Goal: Task Accomplishment & Management: Use online tool/utility

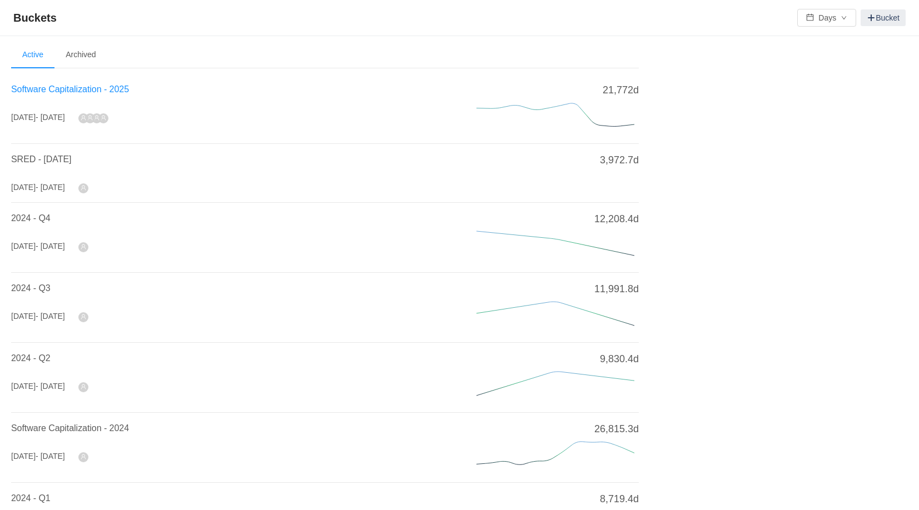
click at [72, 89] on span "Software Capitalization - 2025" at bounding box center [70, 88] width 118 height 9
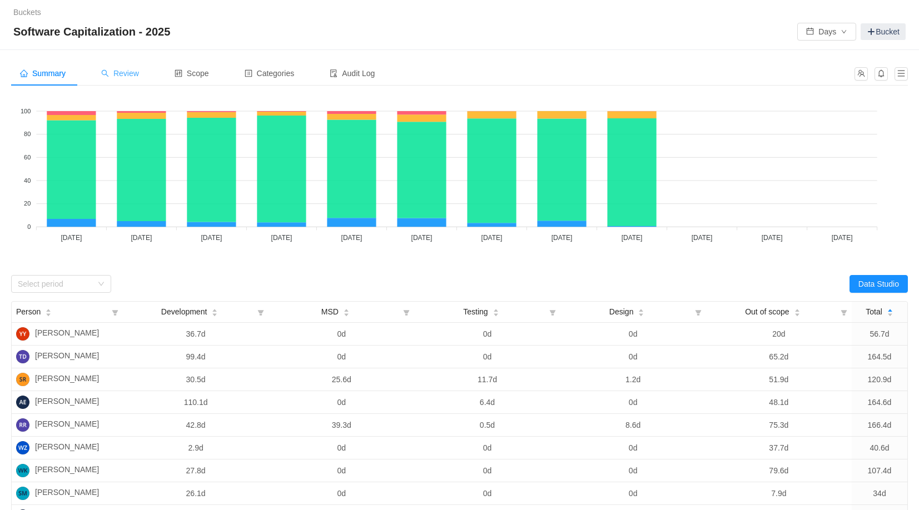
click at [127, 73] on span "Review" at bounding box center [120, 73] width 38 height 9
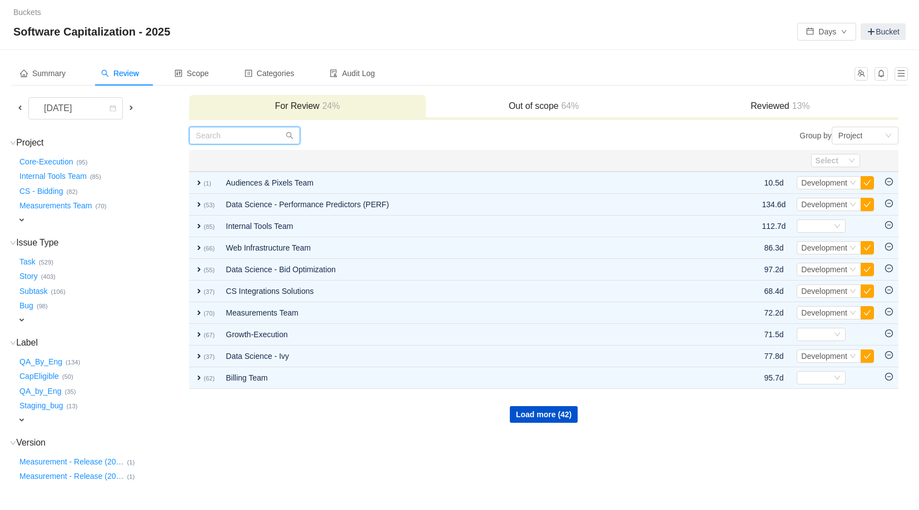
click at [243, 135] on input "text" at bounding box center [244, 136] width 111 height 18
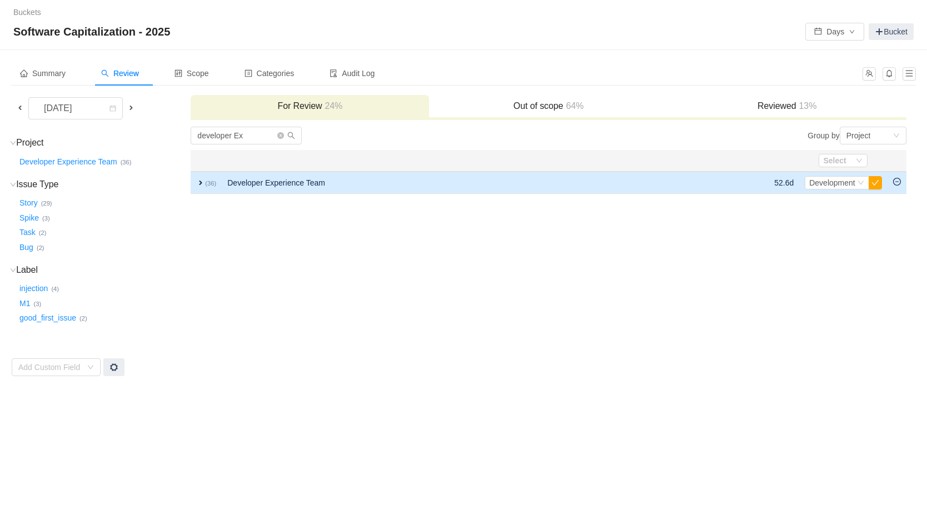
click at [197, 186] on span "expand" at bounding box center [200, 182] width 9 height 9
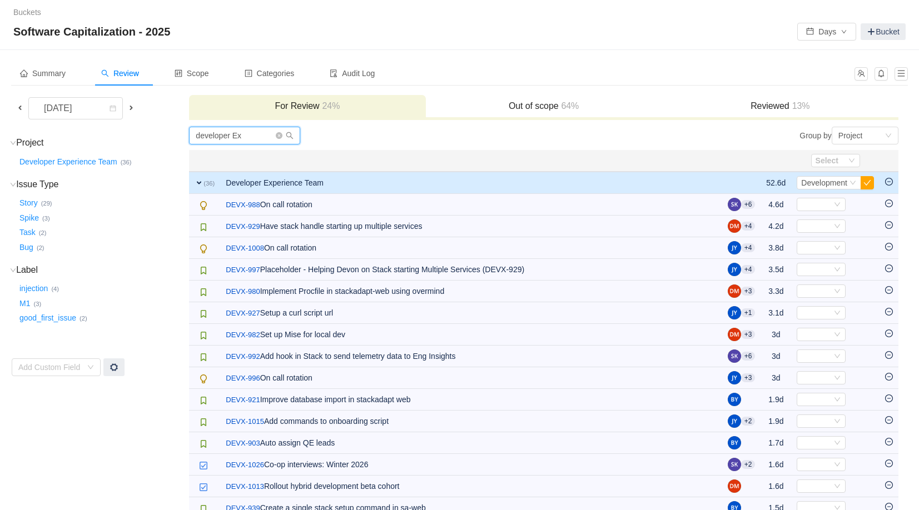
click at [244, 135] on input "developer Ex" at bounding box center [244, 136] width 111 height 18
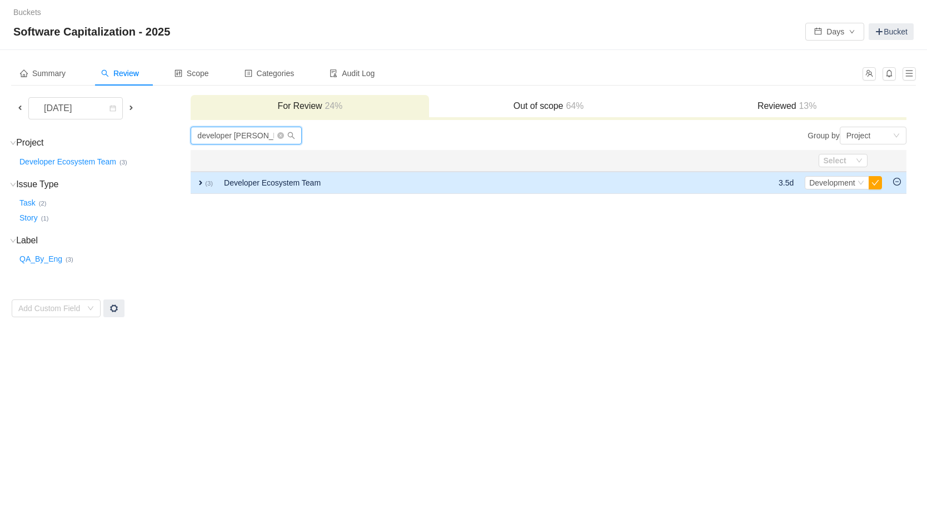
type input "developer [PERSON_NAME]"
click at [210, 187] on td "expand (3)" at bounding box center [205, 183] width 28 height 22
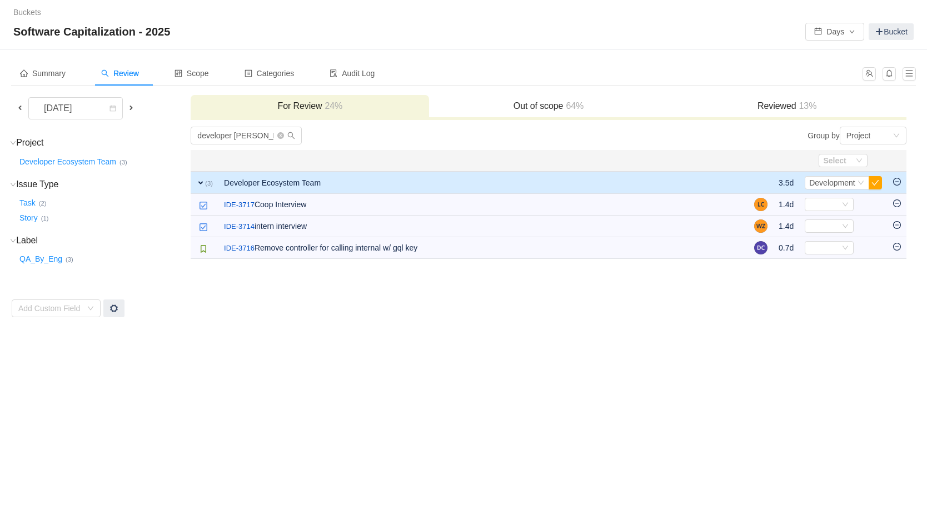
click at [809, 106] on span "13%" at bounding box center [807, 105] width 21 height 9
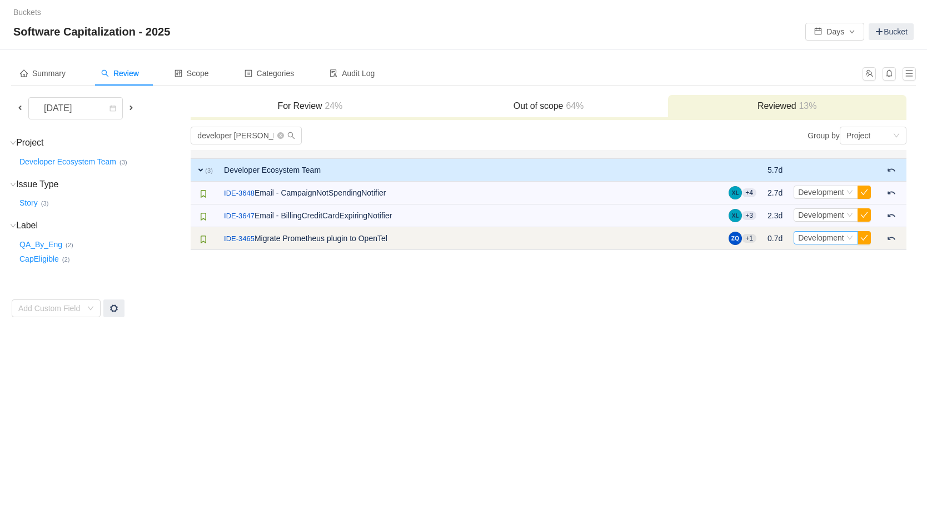
click at [837, 238] on span "Development" at bounding box center [821, 237] width 46 height 9
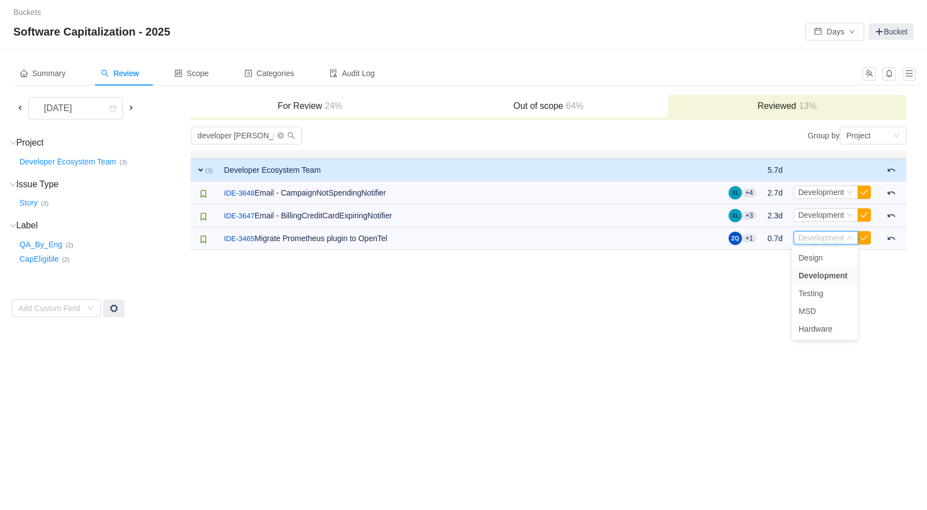
click at [887, 281] on td "developer eco Group by Project You will see tickets here after they were marked…" at bounding box center [548, 222] width 717 height 192
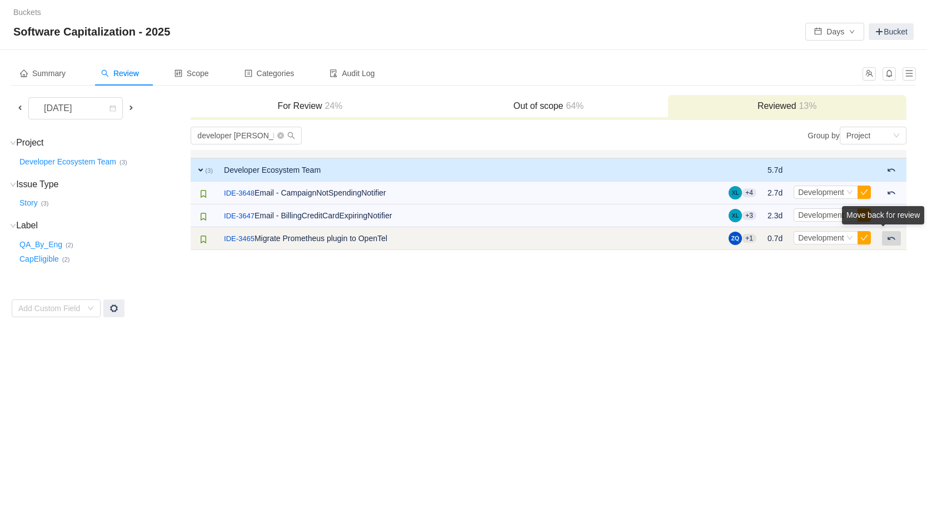
click at [895, 242] on button at bounding box center [891, 238] width 19 height 14
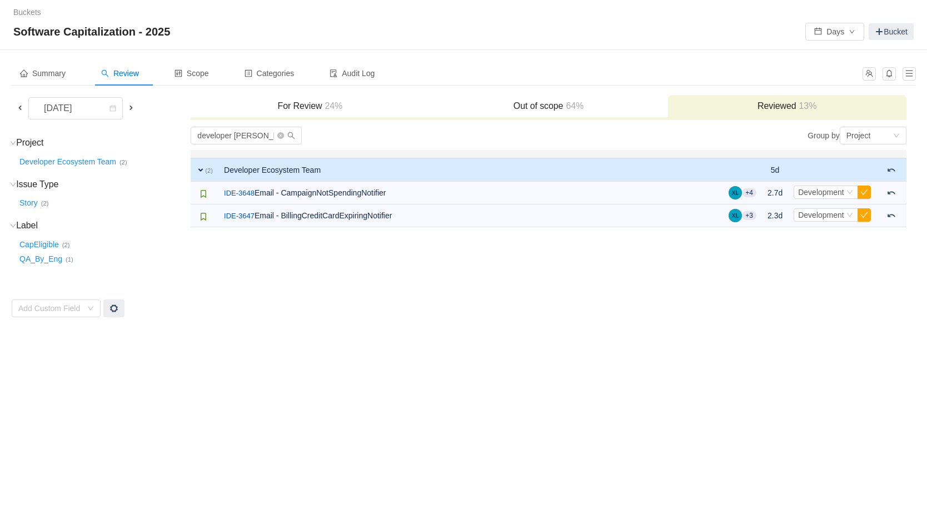
click at [809, 321] on div "Summary Review Scope Categories Audit Log [DATE] For Review 24% Out of scope 64…" at bounding box center [463, 189] width 927 height 279
click at [504, 106] on h3 "Out of scope 64%" at bounding box center [548, 106] width 227 height 11
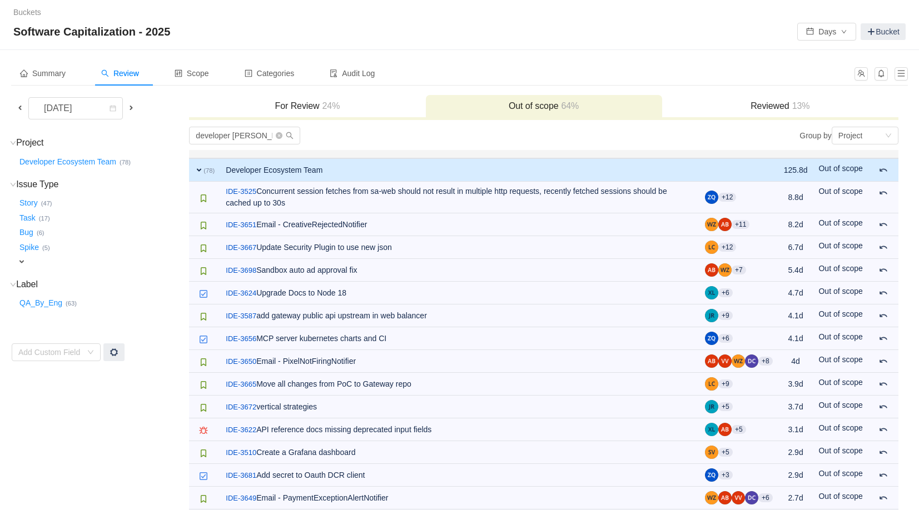
click at [343, 102] on h3 "For Review 24%" at bounding box center [307, 106] width 225 height 11
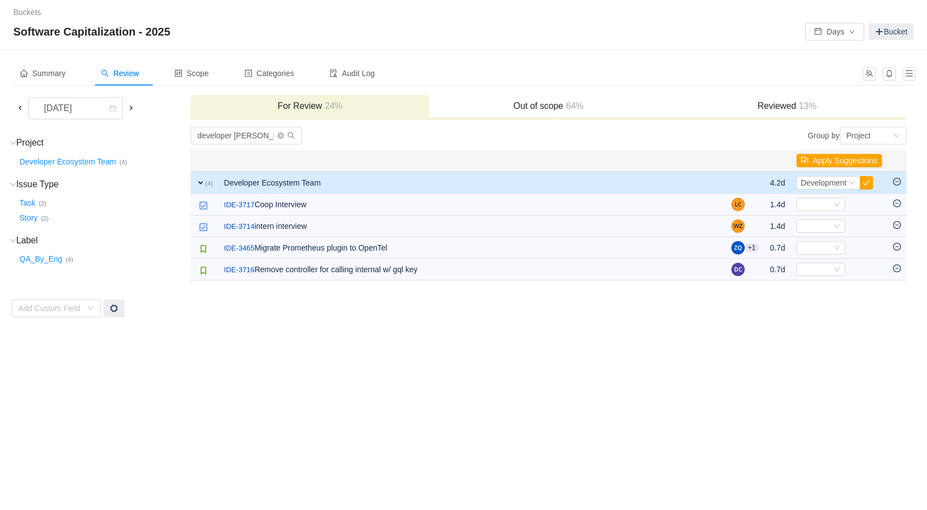
click at [17, 109] on span at bounding box center [20, 107] width 9 height 9
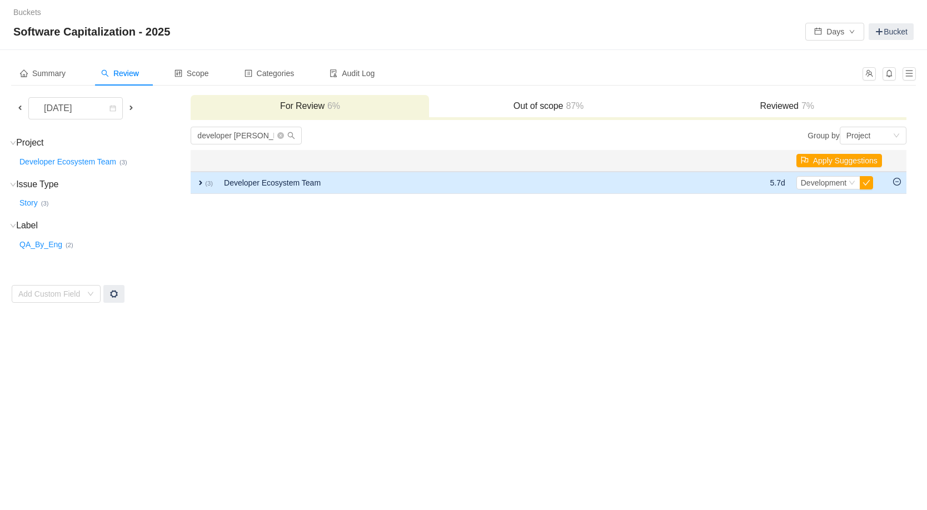
click at [197, 182] on span "expand" at bounding box center [200, 182] width 9 height 9
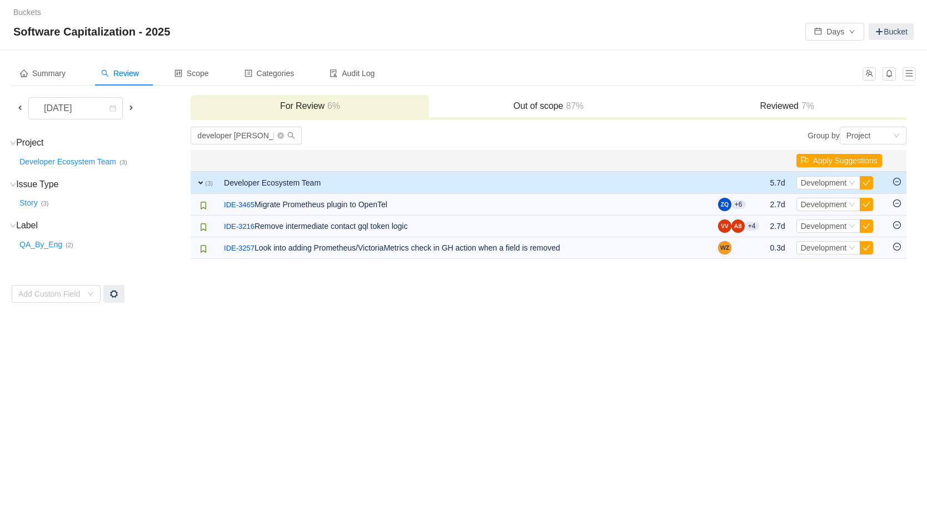
click at [792, 103] on h3 "Reviewed 7%" at bounding box center [787, 106] width 227 height 11
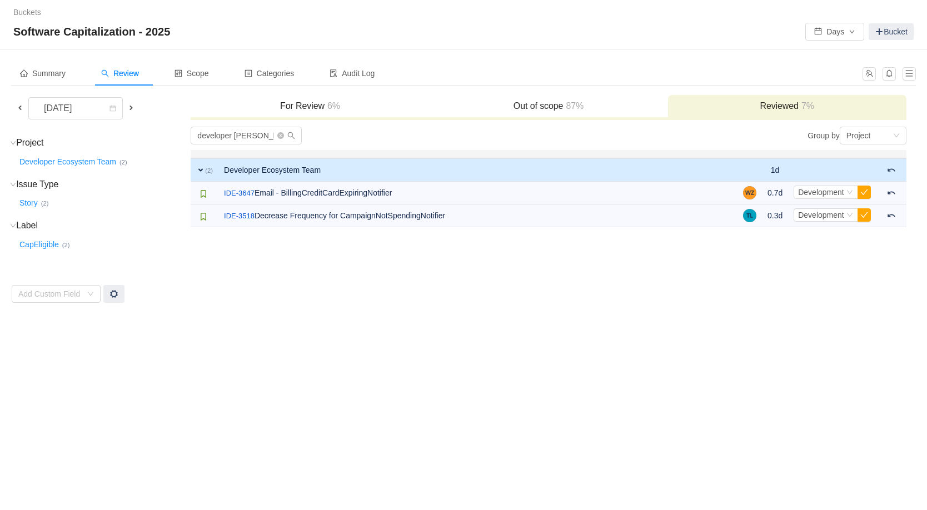
click at [20, 110] on span at bounding box center [20, 107] width 9 height 9
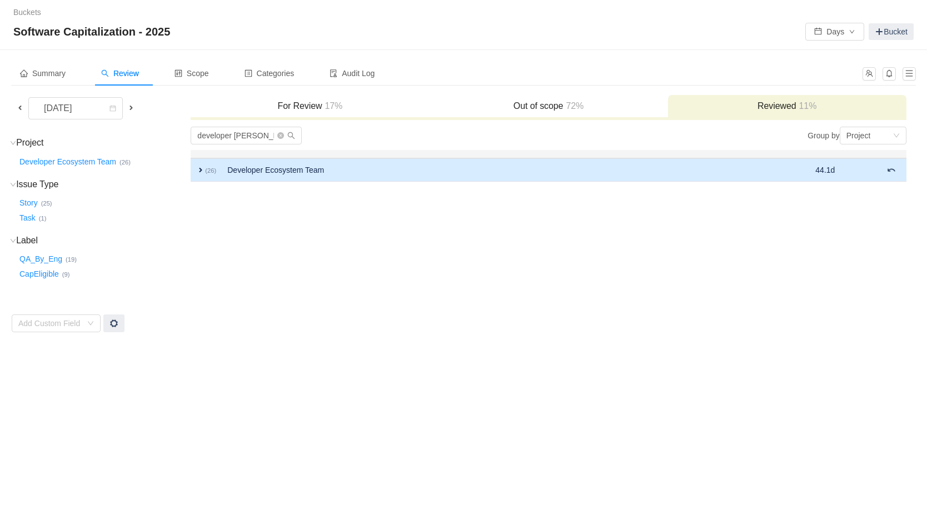
click at [201, 170] on span "expand" at bounding box center [200, 170] width 9 height 9
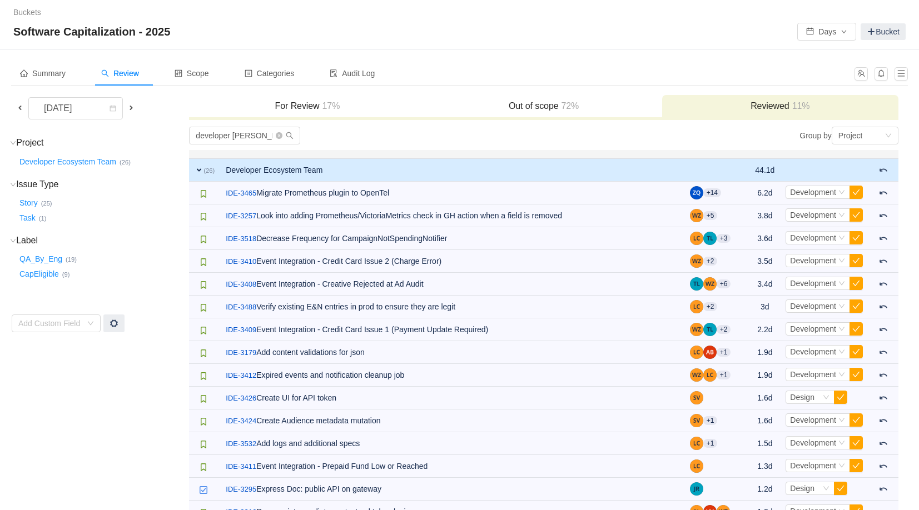
click at [474, 111] on h3 "Out of scope 72%" at bounding box center [543, 106] width 225 height 11
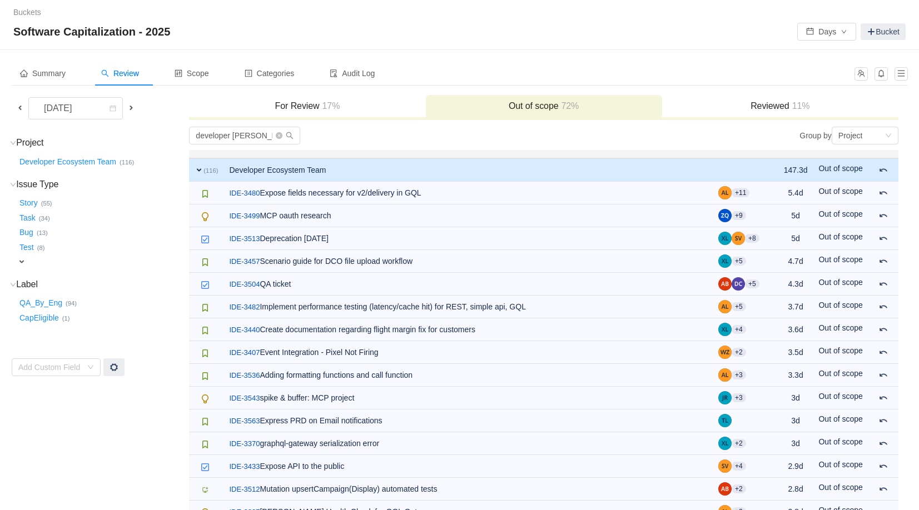
click at [342, 110] on h3 "For Review 17%" at bounding box center [307, 106] width 225 height 11
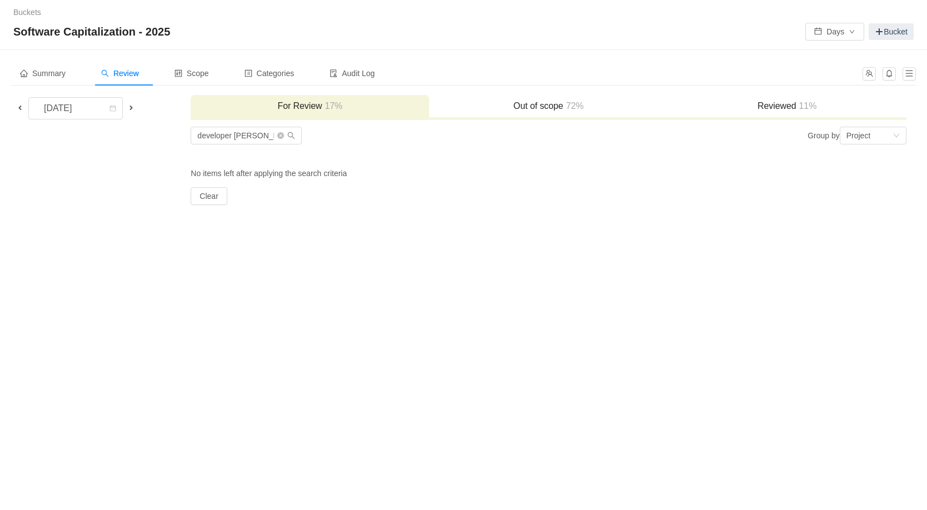
click at [797, 101] on span "11%" at bounding box center [807, 105] width 21 height 9
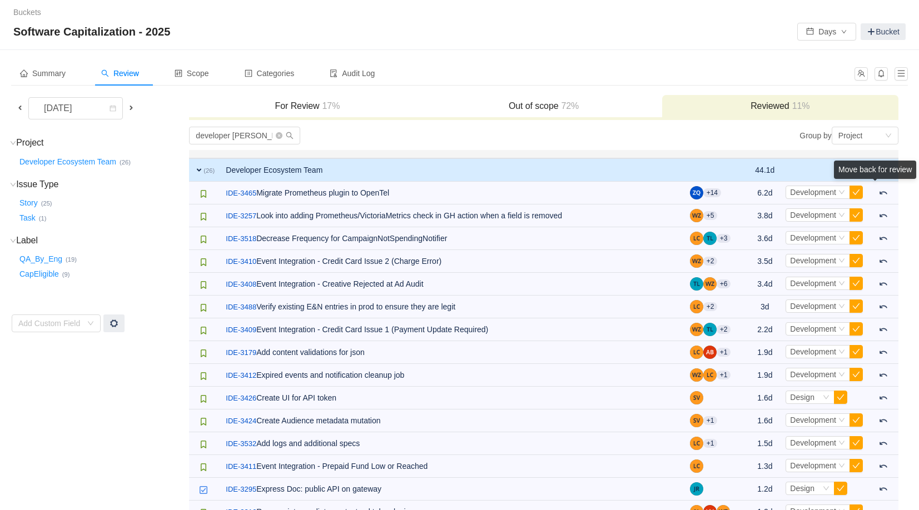
click at [882, 183] on div "Move back for review" at bounding box center [875, 172] width 82 height 23
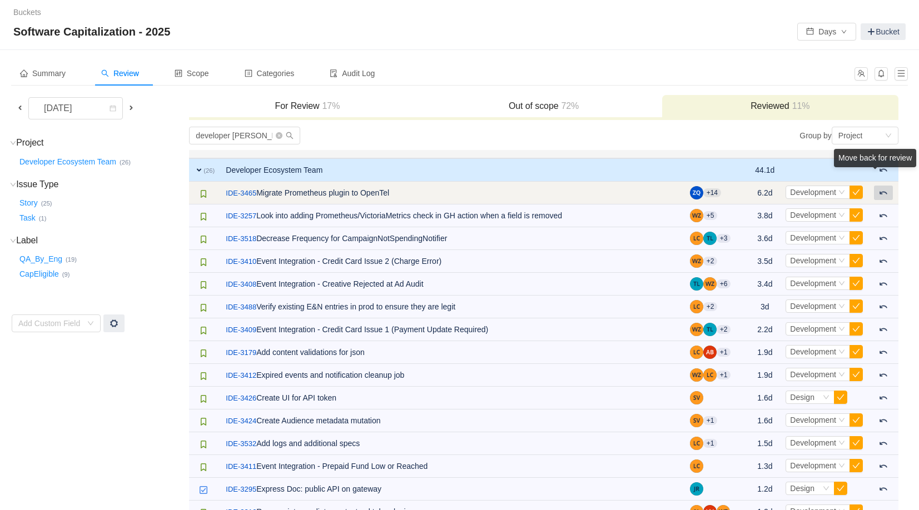
click at [884, 195] on span at bounding box center [883, 192] width 9 height 9
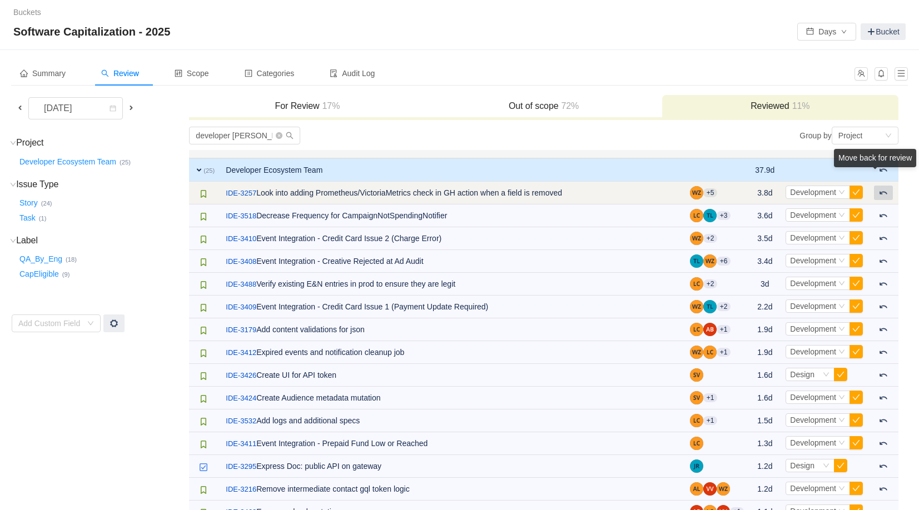
click at [881, 193] on span at bounding box center [883, 192] width 9 height 9
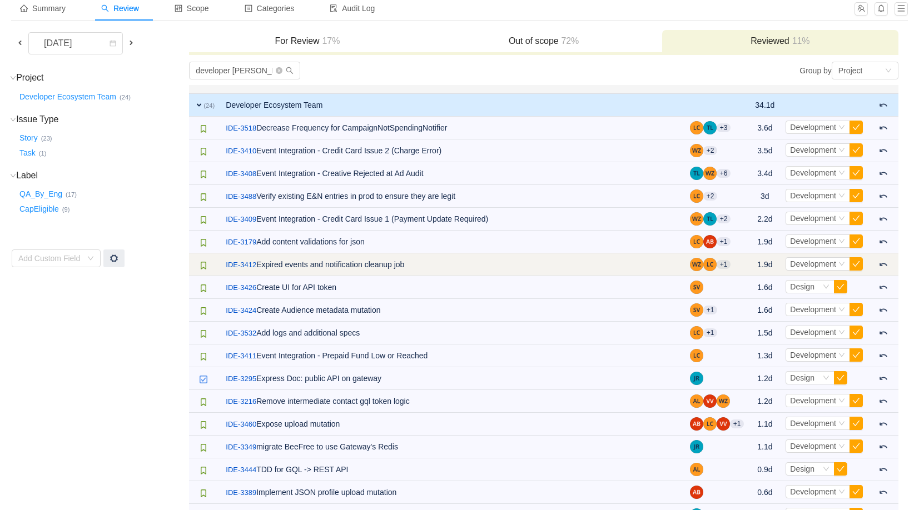
scroll to position [66, 0]
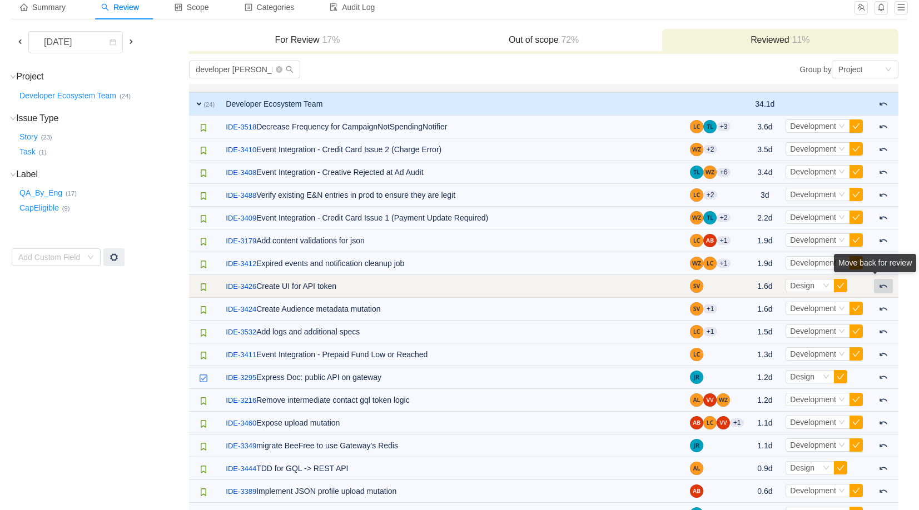
click at [884, 277] on div "Move back for review" at bounding box center [875, 265] width 82 height 23
click at [883, 289] on span at bounding box center [883, 286] width 9 height 9
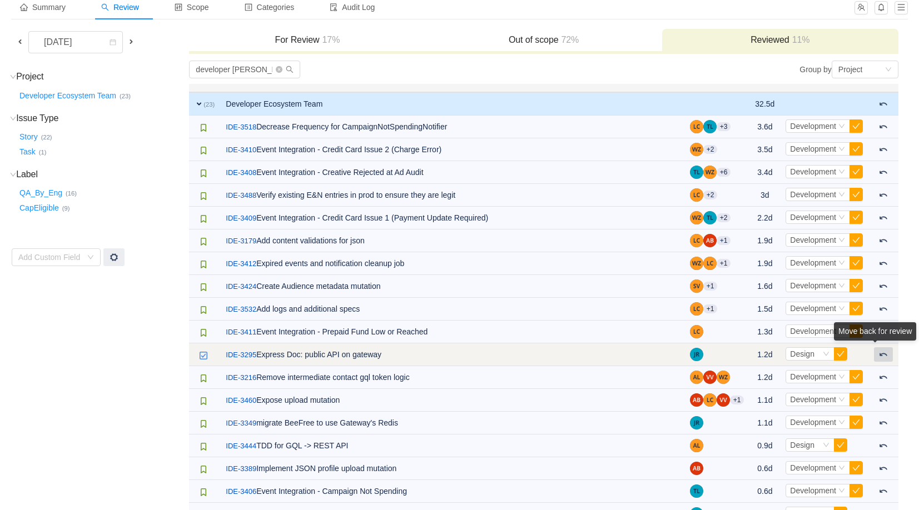
click at [884, 359] on button at bounding box center [883, 354] width 19 height 14
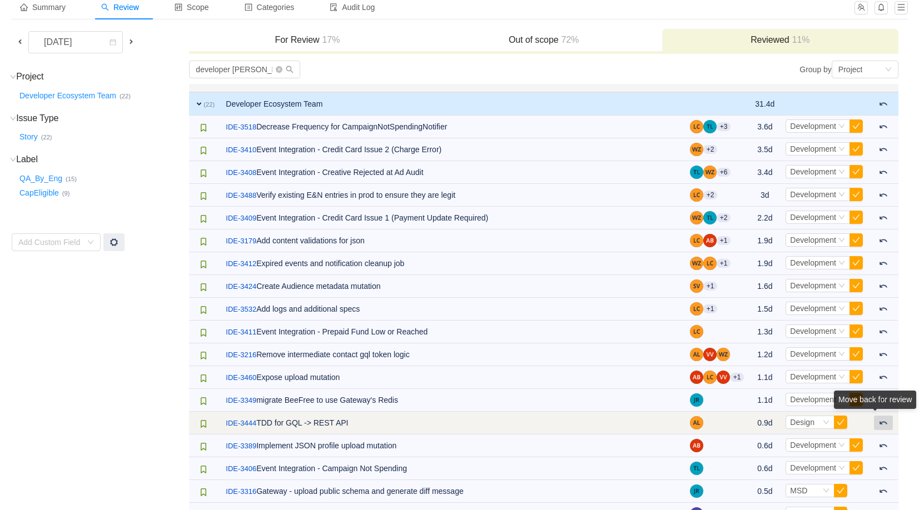
click at [883, 414] on div "Move back for review" at bounding box center [875, 402] width 82 height 23
click at [888, 428] on button at bounding box center [883, 423] width 19 height 14
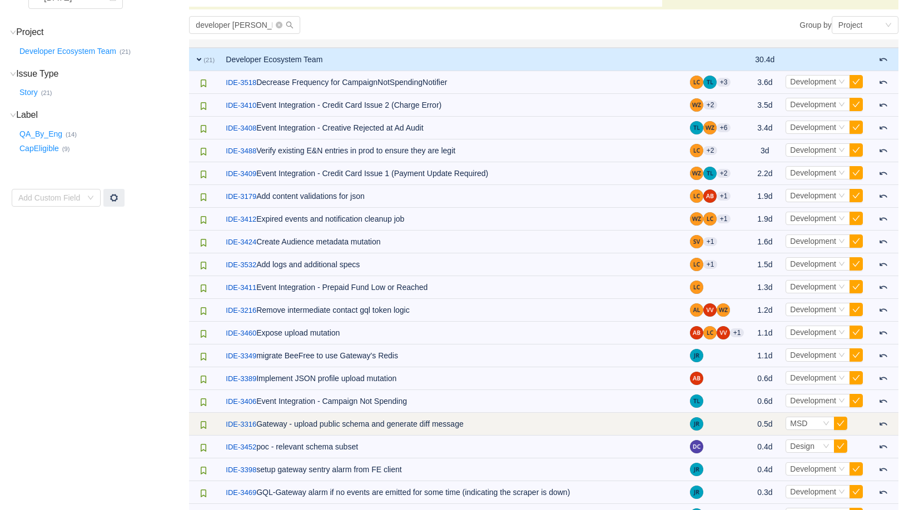
scroll to position [112, 0]
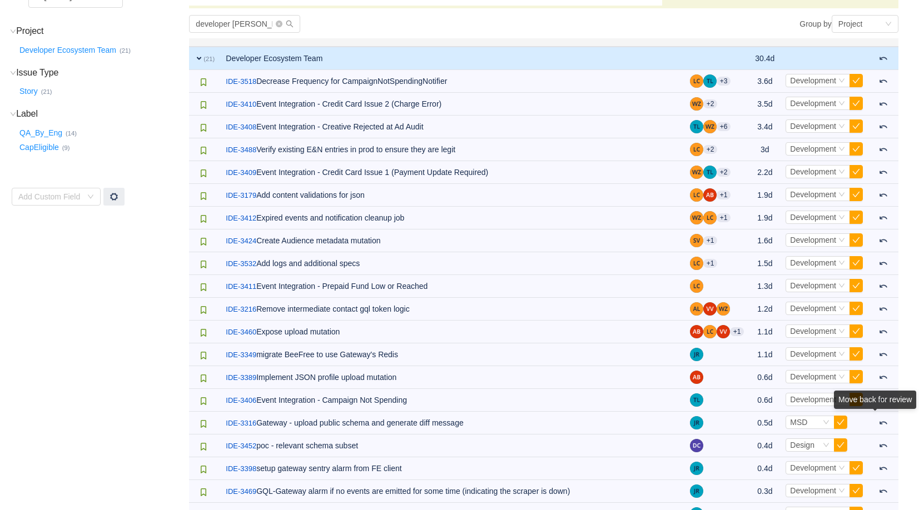
click at [884, 414] on div "Move back for review" at bounding box center [875, 402] width 82 height 23
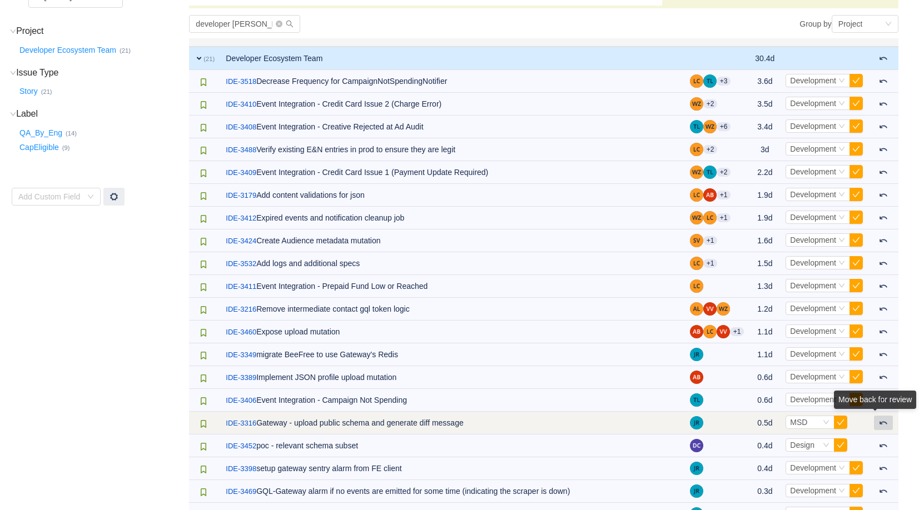
click at [885, 428] on button at bounding box center [883, 423] width 19 height 14
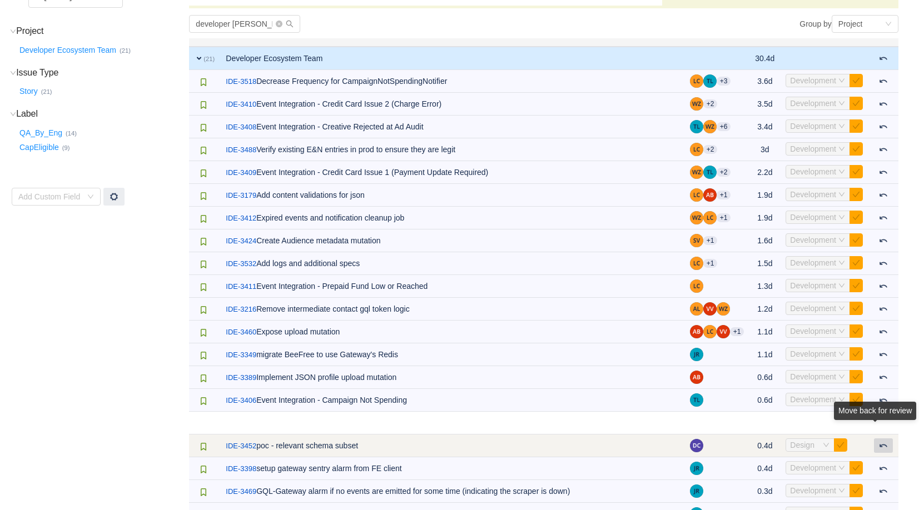
click at [882, 441] on span at bounding box center [883, 445] width 9 height 9
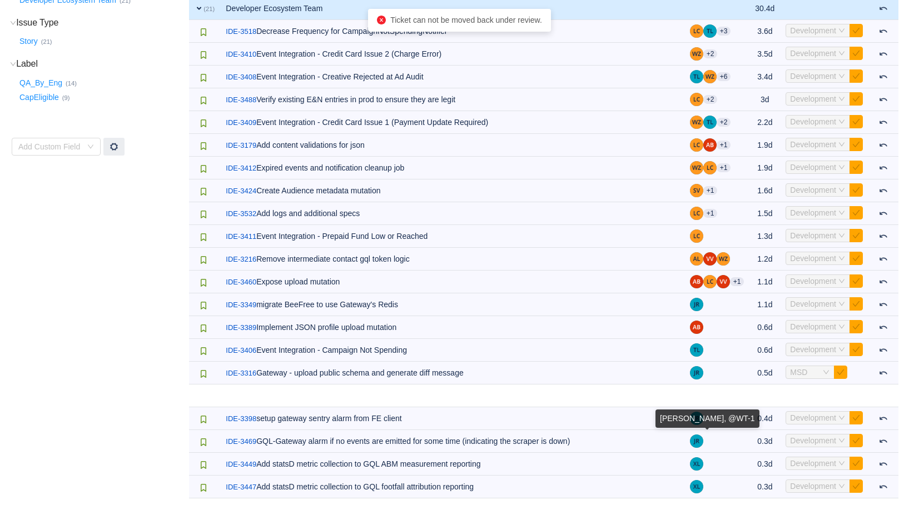
scroll to position [125, 0]
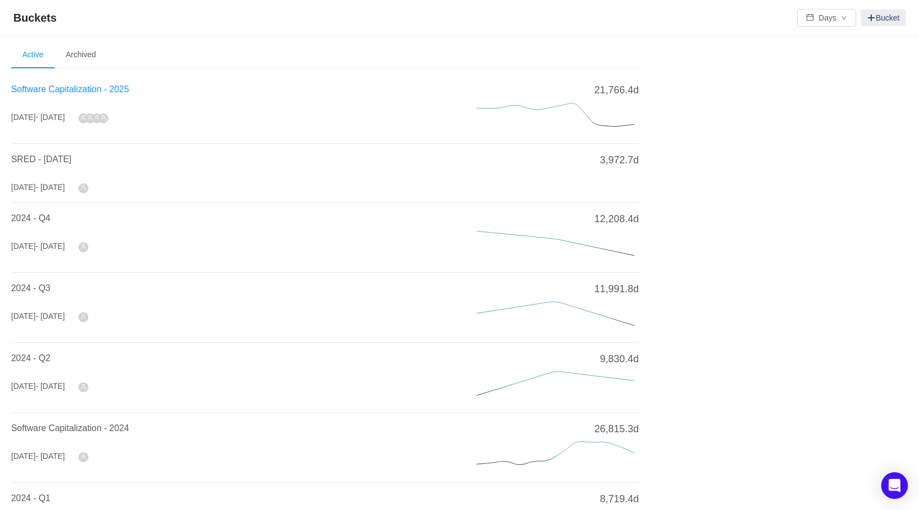
click at [105, 88] on span "Software Capitalization - 2025" at bounding box center [70, 88] width 118 height 9
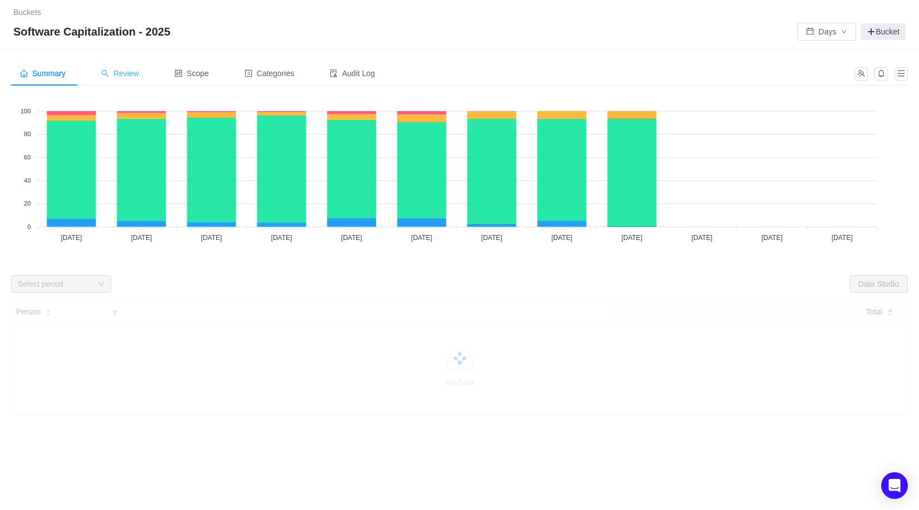
click at [137, 76] on span "Review" at bounding box center [120, 73] width 38 height 9
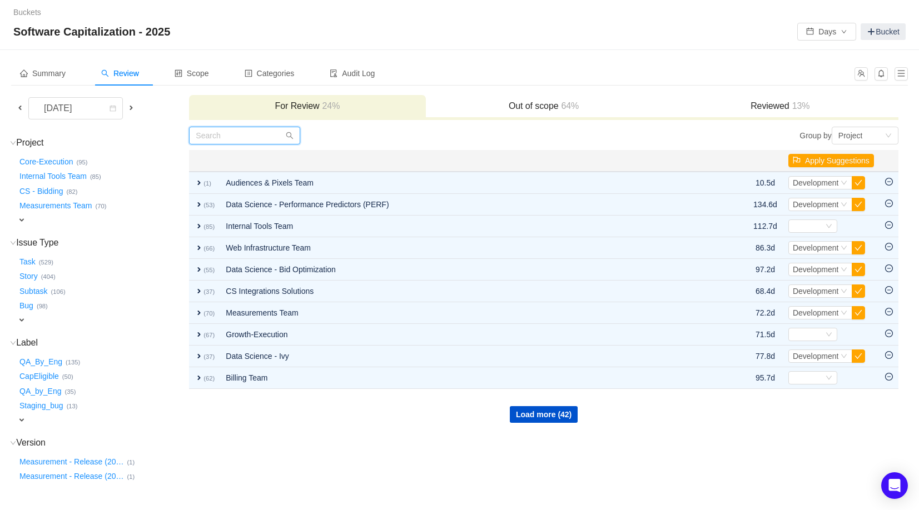
click at [210, 136] on input "text" at bounding box center [244, 136] width 111 height 18
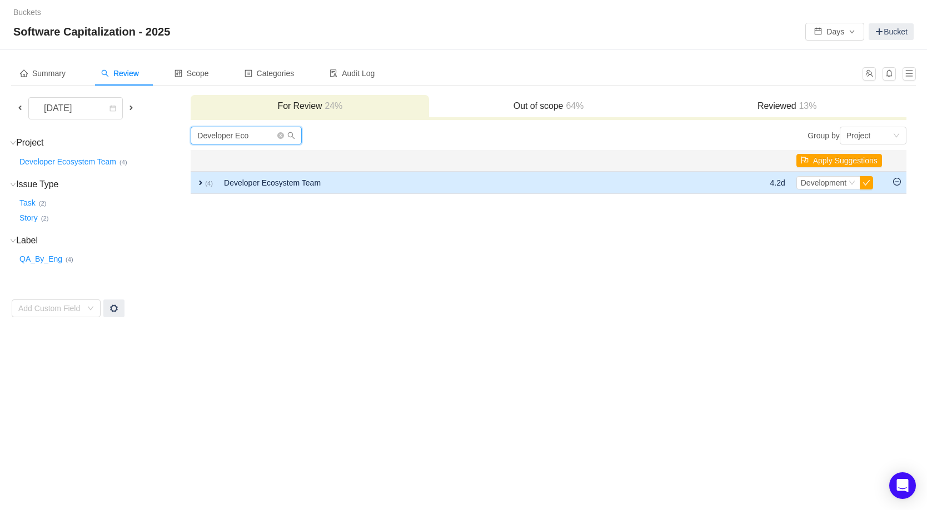
type input "Developer Eco"
click at [199, 186] on span "expand" at bounding box center [200, 182] width 9 height 9
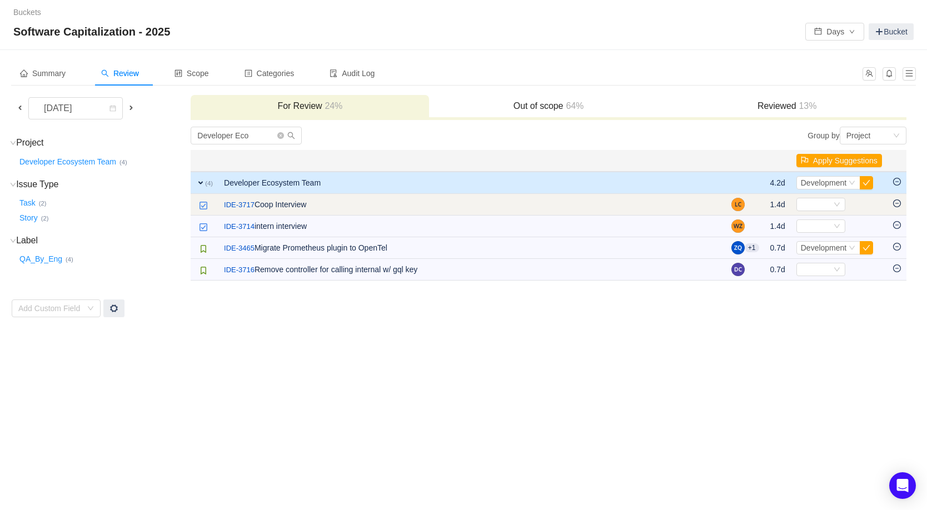
click at [898, 203] on icon "icon: minus-circle" at bounding box center [897, 204] width 8 height 8
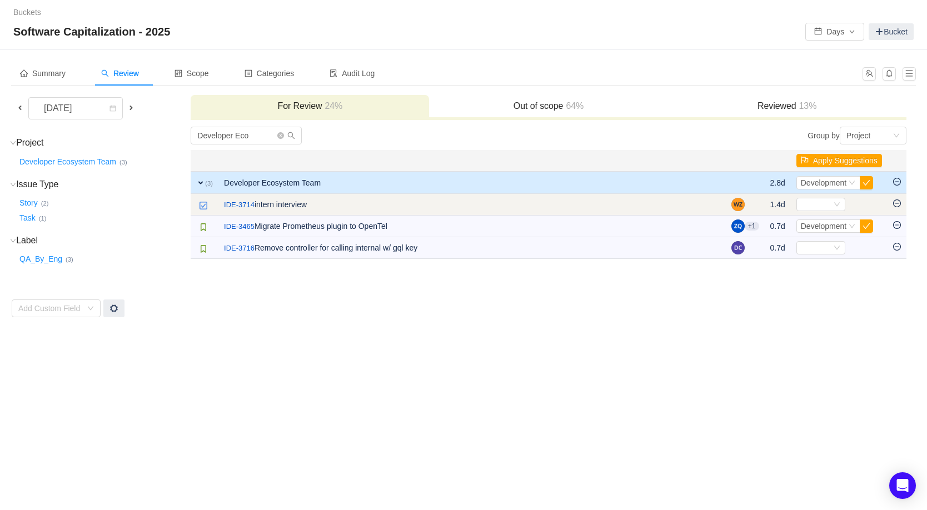
click at [899, 204] on icon "icon: minus-circle" at bounding box center [897, 204] width 8 height 8
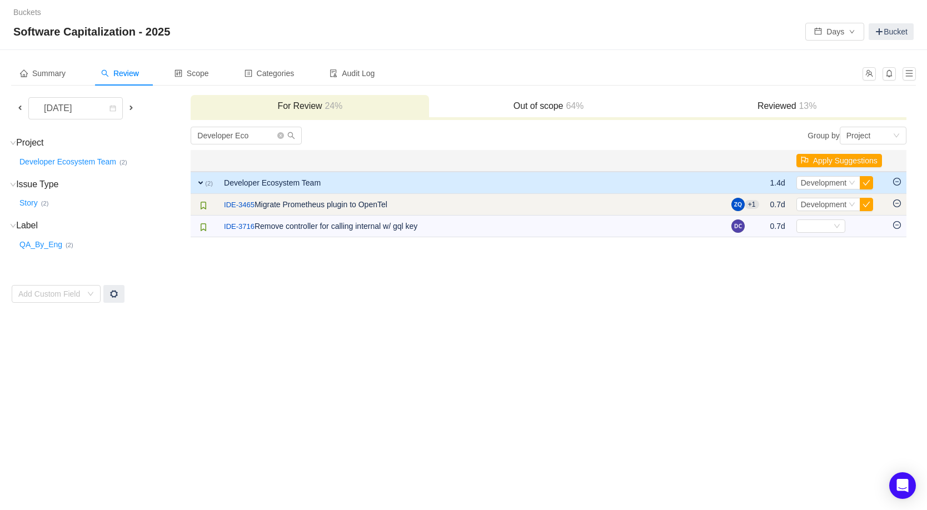
click at [899, 205] on icon "icon: minus-circle" at bounding box center [897, 204] width 8 height 8
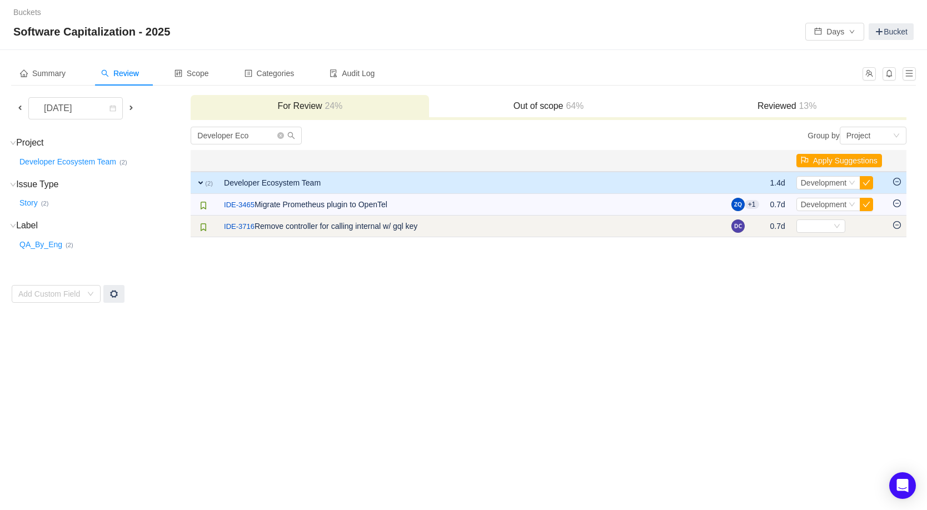
click at [898, 224] on icon "icon: minus-circle" at bounding box center [897, 225] width 8 height 8
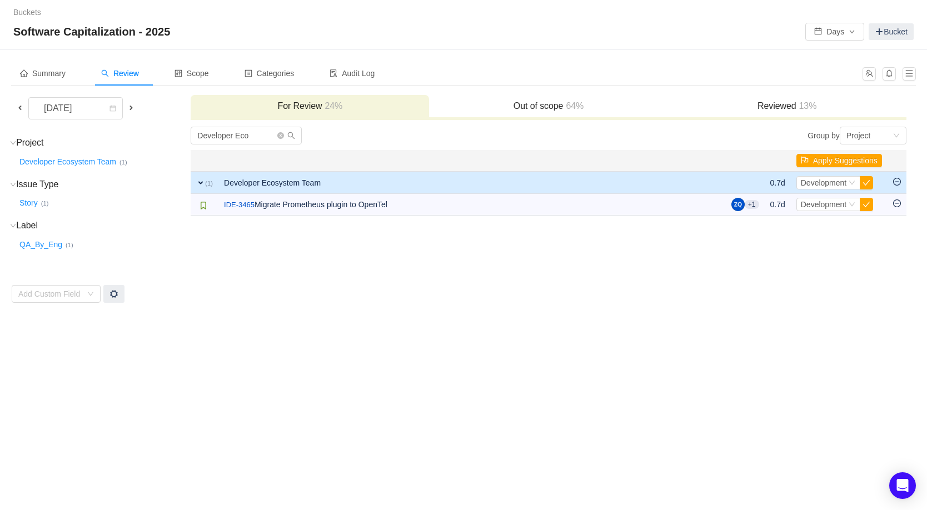
click at [685, 265] on td "Developer Eco Group by Project You will see tickets here after they were marked…" at bounding box center [548, 214] width 717 height 177
click at [19, 105] on span at bounding box center [20, 107] width 9 height 9
click at [197, 187] on td "expand (3)" at bounding box center [205, 183] width 28 height 22
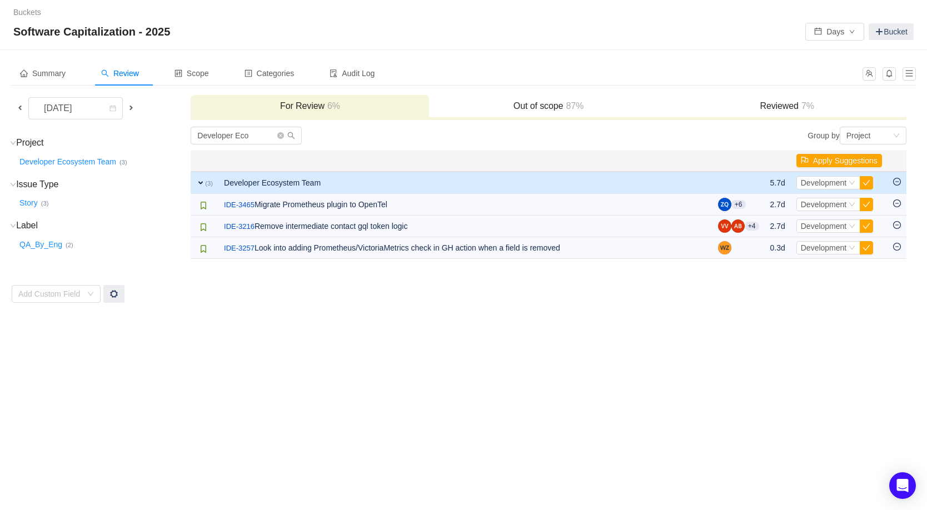
click at [793, 105] on h3 "Reviewed 7%" at bounding box center [787, 106] width 227 height 11
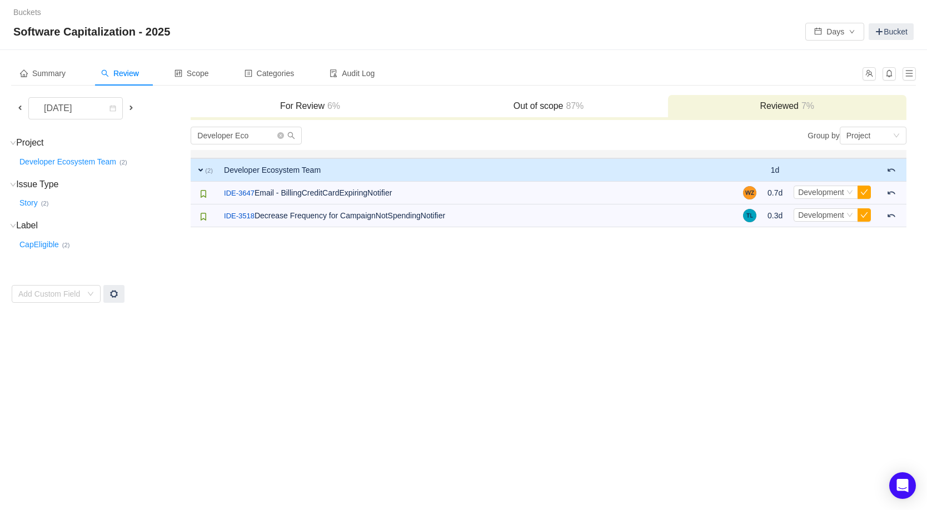
click at [21, 109] on span at bounding box center [20, 107] width 9 height 9
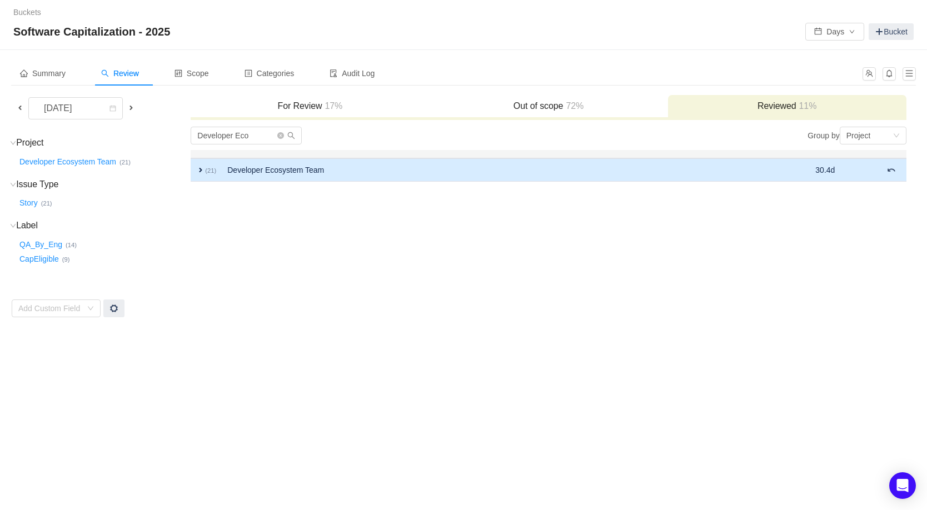
click at [260, 176] on td "Developer Ecosystem Team" at bounding box center [488, 169] width 533 height 23
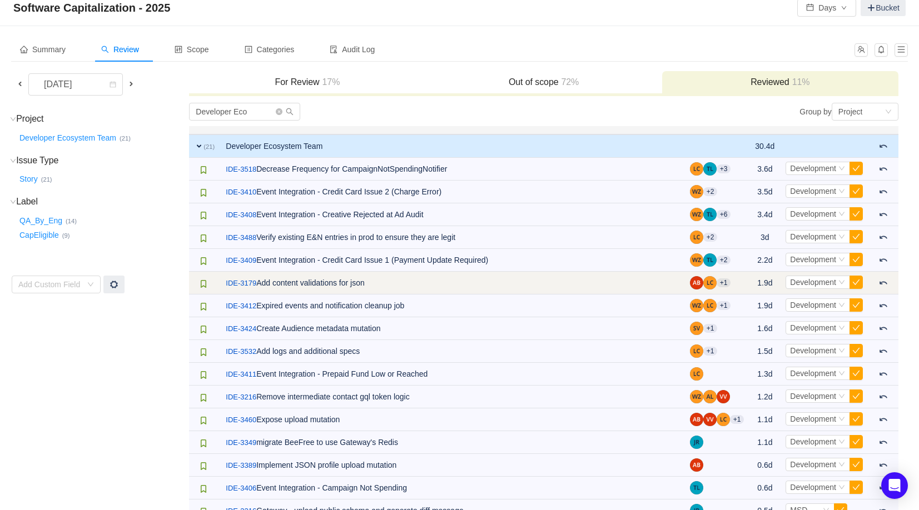
scroll to position [31, 0]
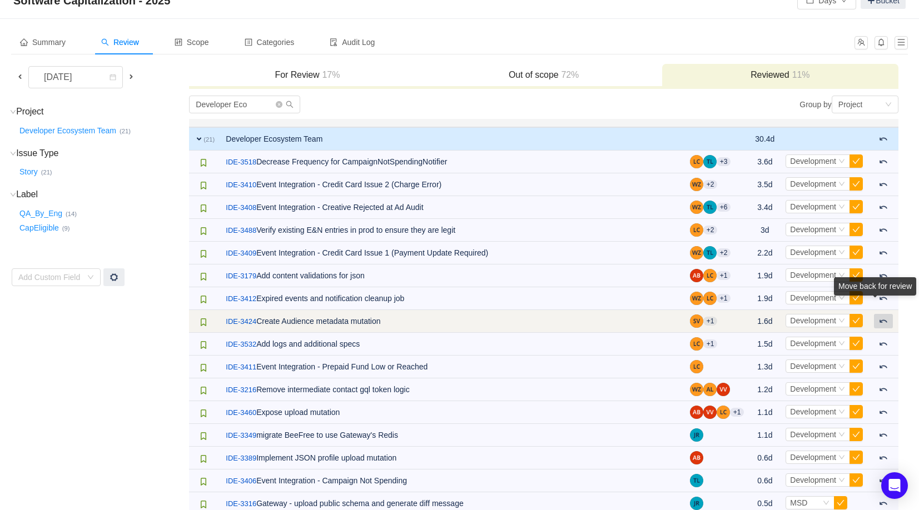
click at [883, 322] on span at bounding box center [883, 321] width 9 height 9
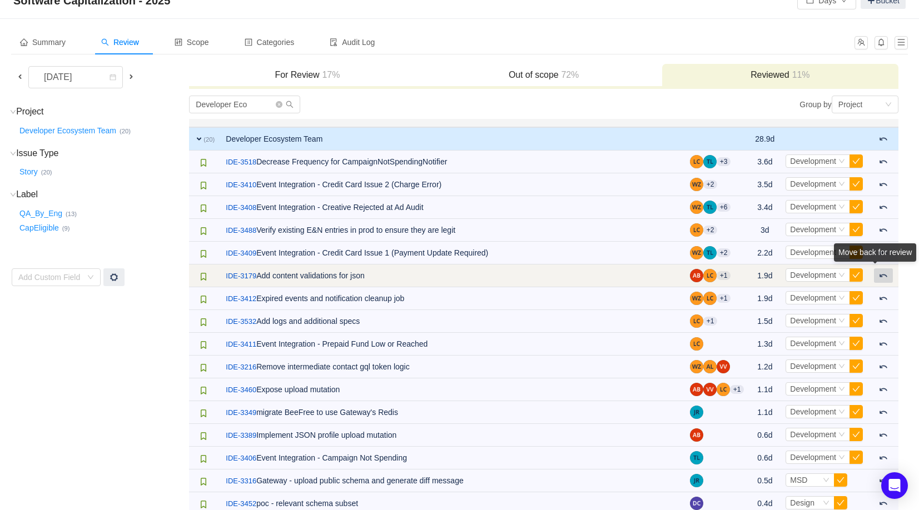
click at [884, 266] on div "Move back for review" at bounding box center [875, 254] width 82 height 23
click at [883, 273] on span at bounding box center [883, 275] width 9 height 9
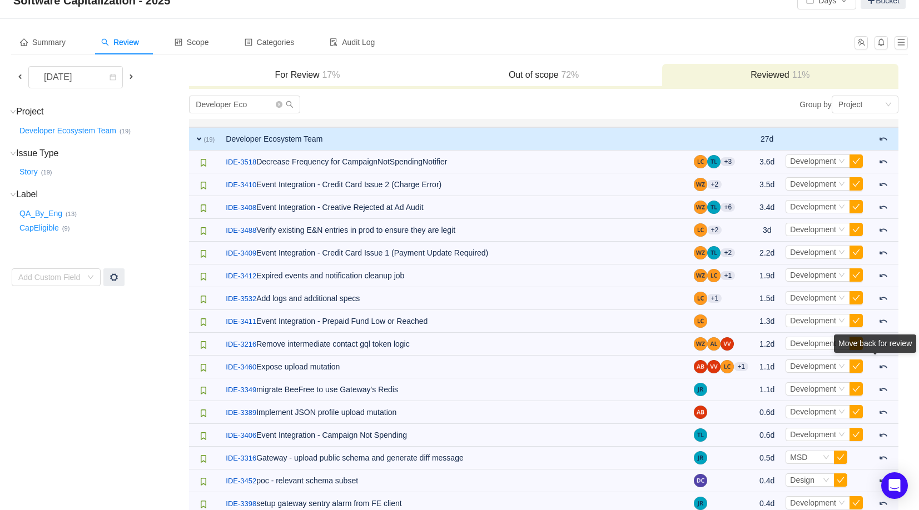
click at [882, 357] on div "Move back for review" at bounding box center [875, 346] width 82 height 23
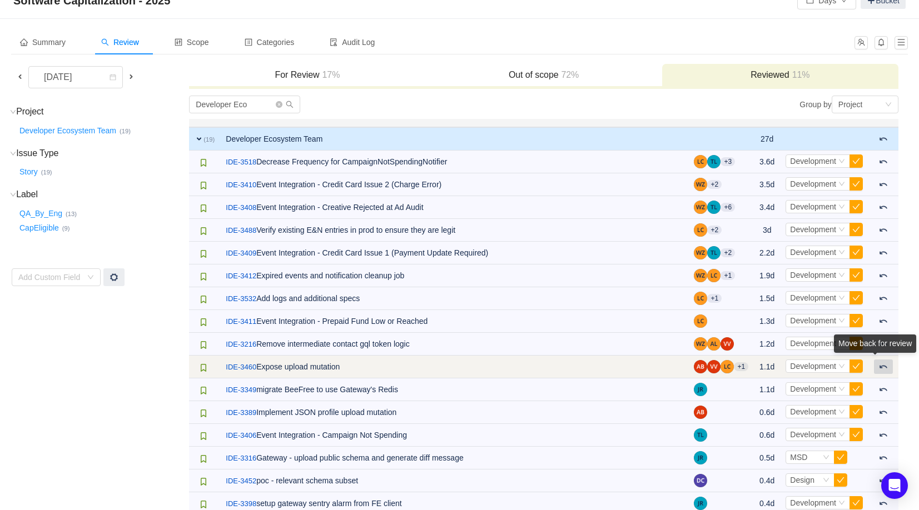
click at [888, 370] on button at bounding box center [883, 367] width 19 height 14
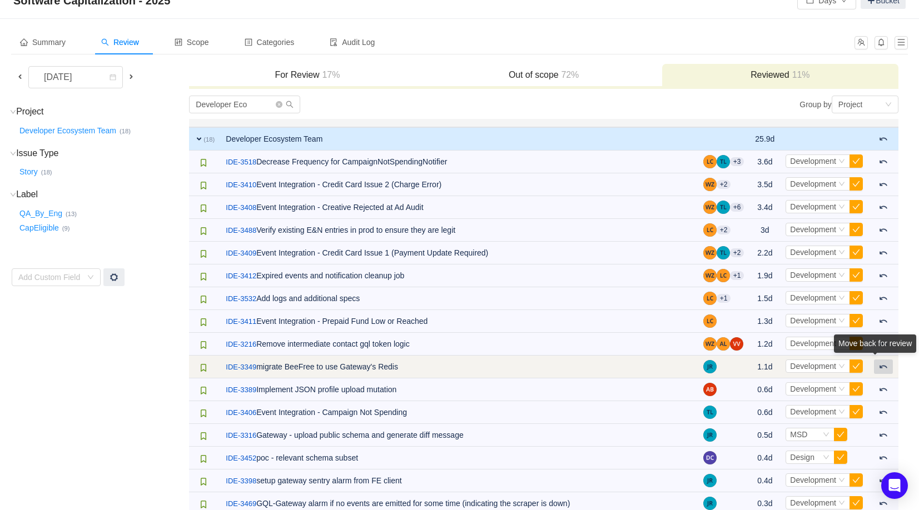
click at [888, 370] on button at bounding box center [883, 367] width 19 height 14
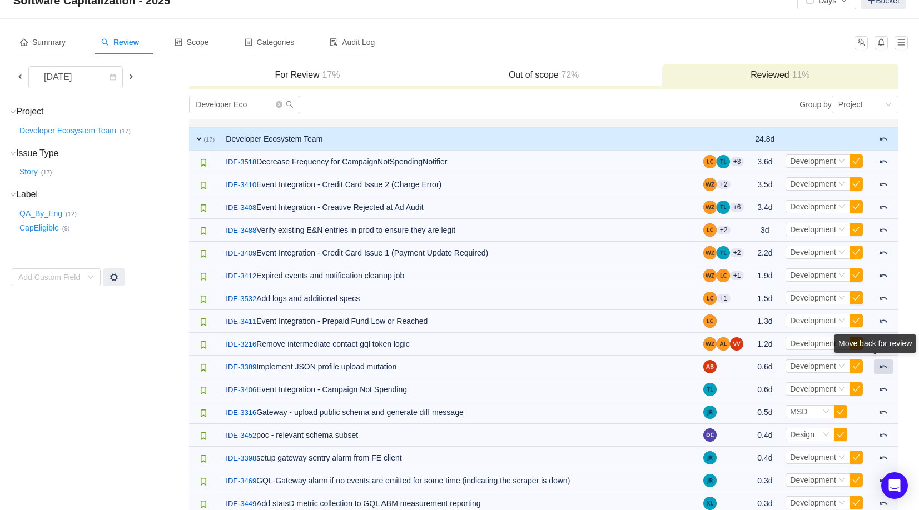
click at [888, 370] on button at bounding box center [883, 367] width 19 height 14
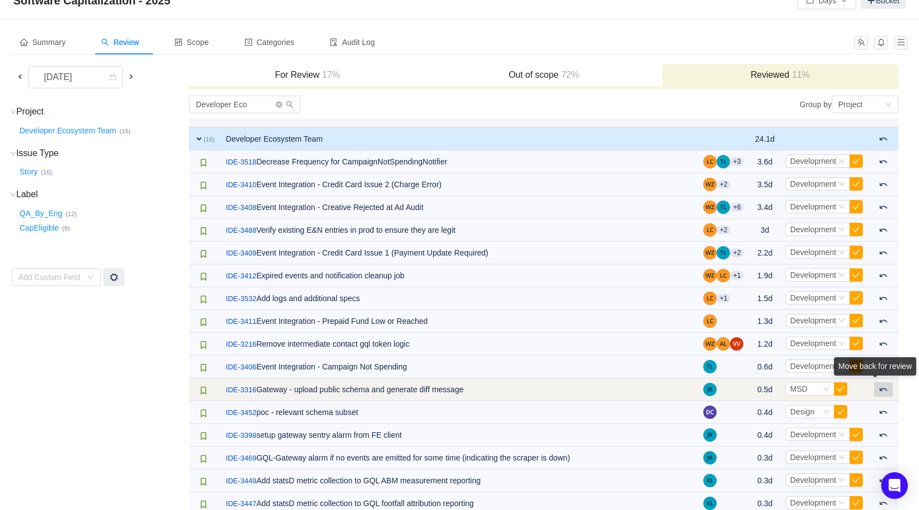
click at [887, 395] on button at bounding box center [883, 389] width 19 height 14
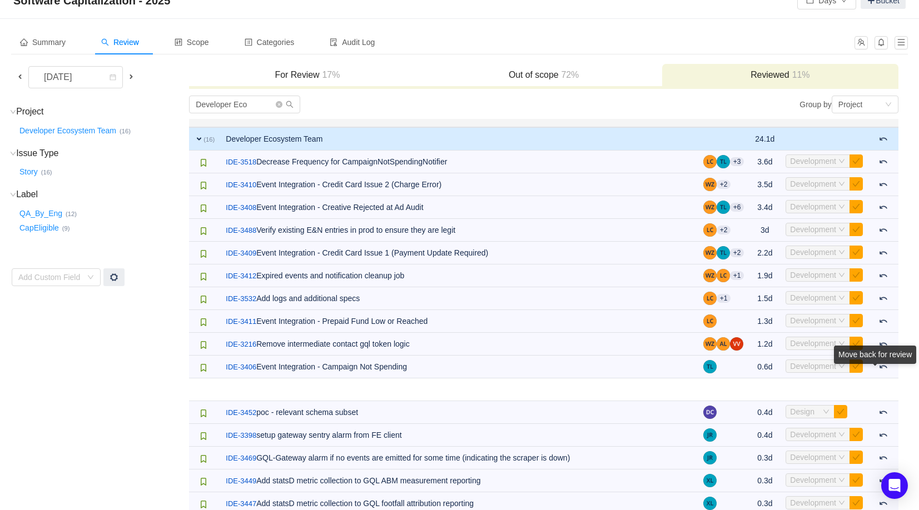
scroll to position [25, 0]
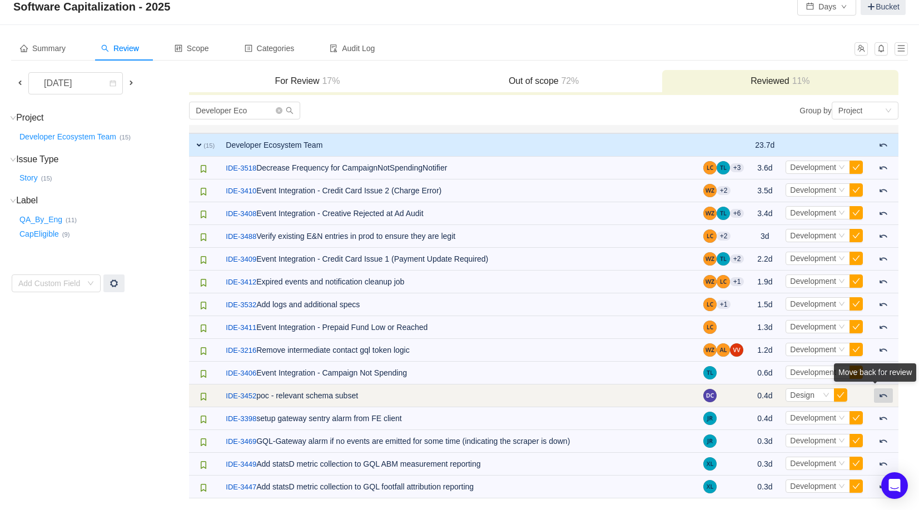
click at [884, 402] on button at bounding box center [883, 396] width 19 height 14
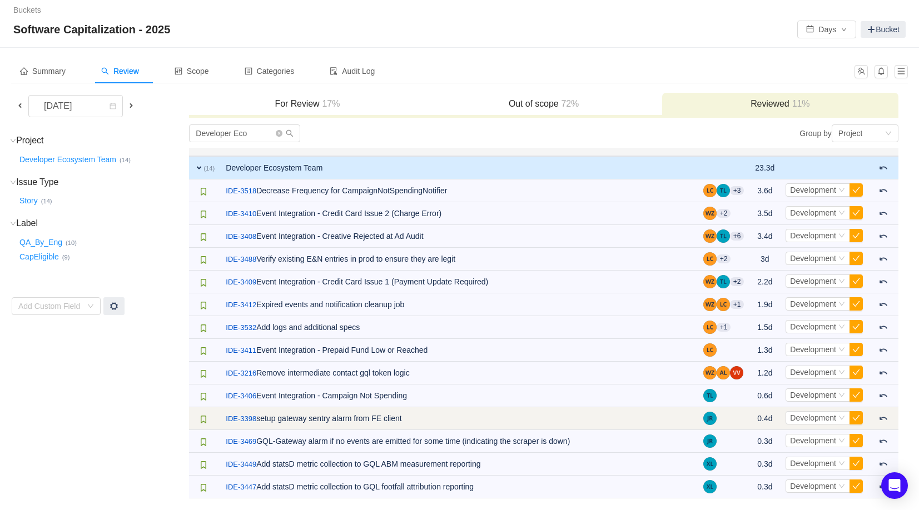
scroll to position [2, 0]
click at [882, 422] on span at bounding box center [883, 418] width 9 height 9
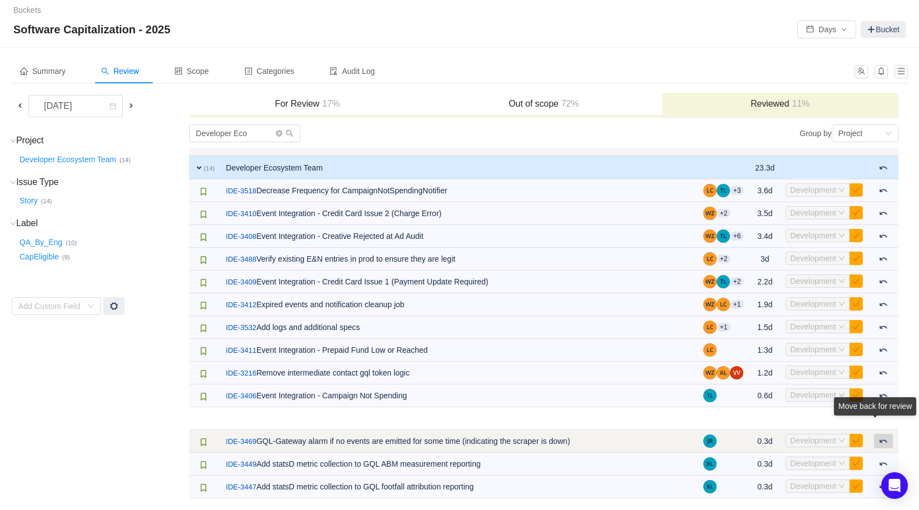
click at [885, 442] on span at bounding box center [883, 441] width 9 height 9
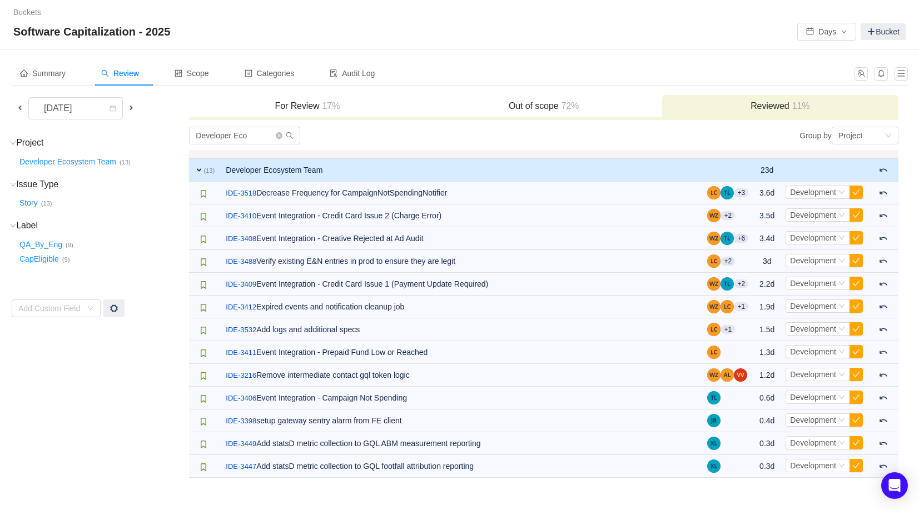
scroll to position [0, 0]
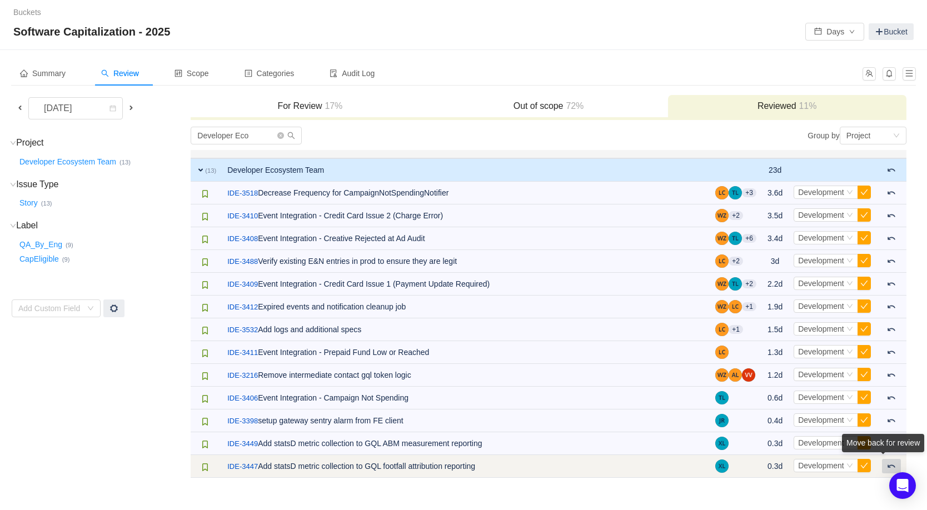
click at [888, 452] on div "Move back for review" at bounding box center [883, 443] width 82 height 18
click at [887, 469] on span at bounding box center [891, 466] width 9 height 9
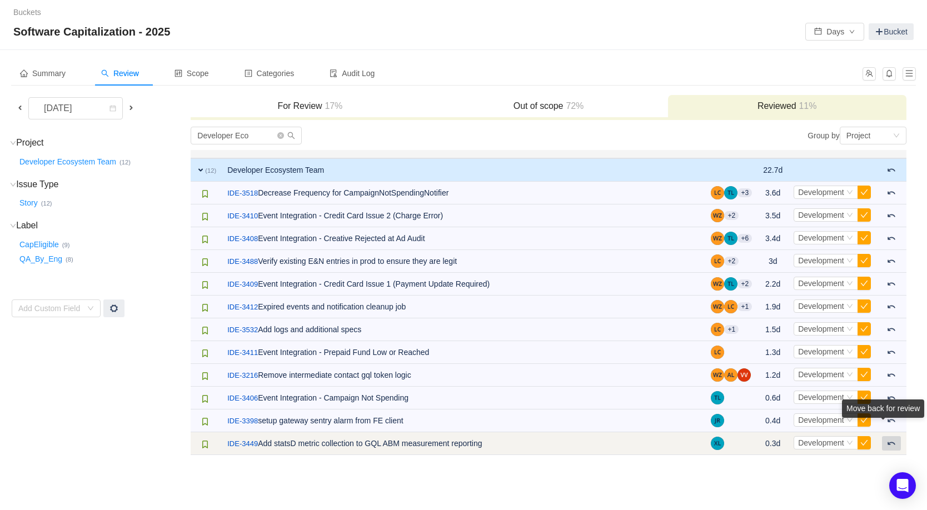
click at [892, 447] on button at bounding box center [891, 443] width 19 height 14
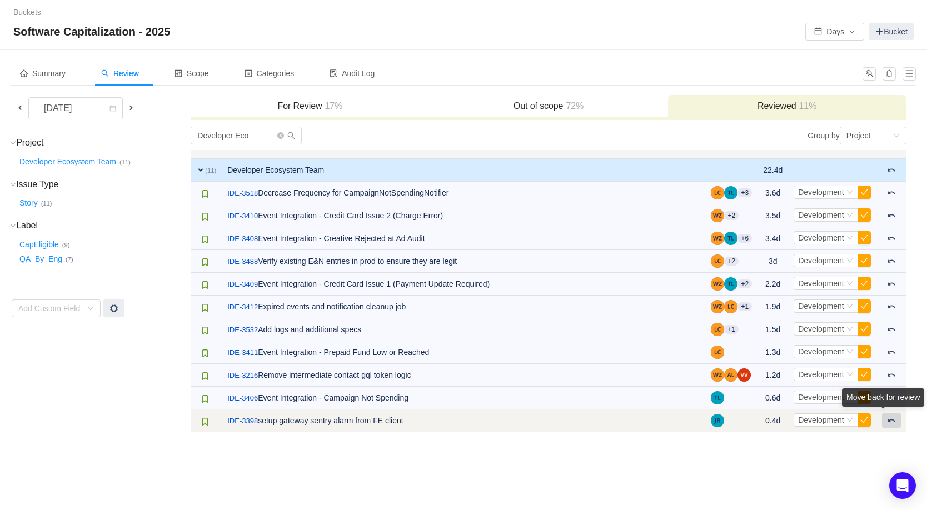
click at [897, 423] on button at bounding box center [891, 421] width 19 height 14
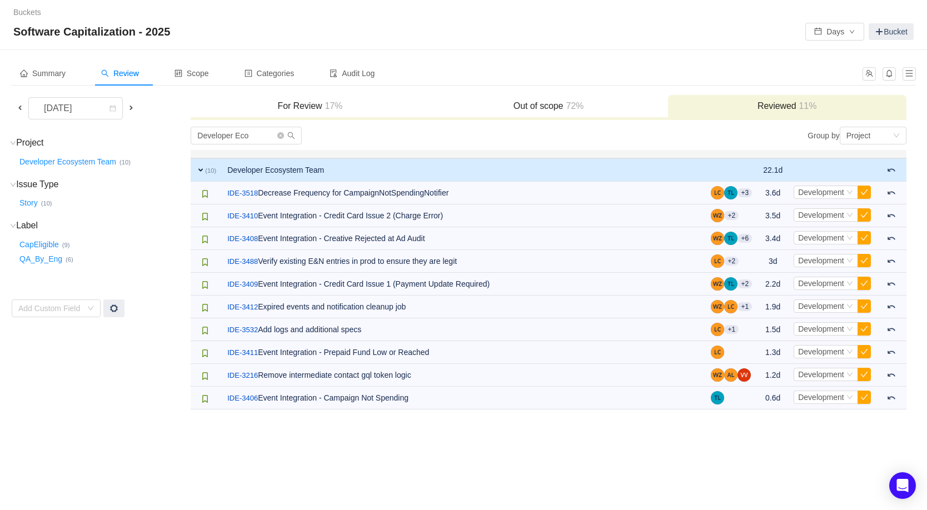
click at [535, 107] on h3 "Out of scope 72%" at bounding box center [548, 106] width 227 height 11
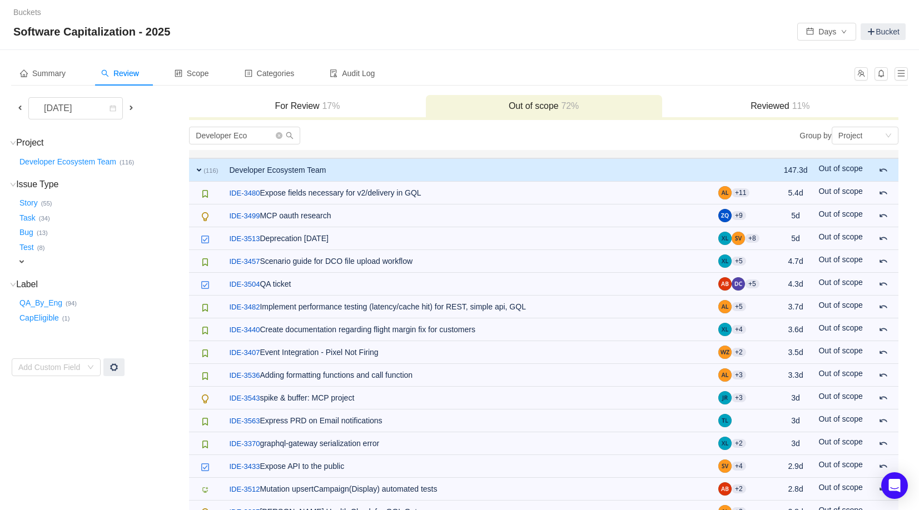
click at [380, 111] on h3 "For Review 17%" at bounding box center [307, 106] width 225 height 11
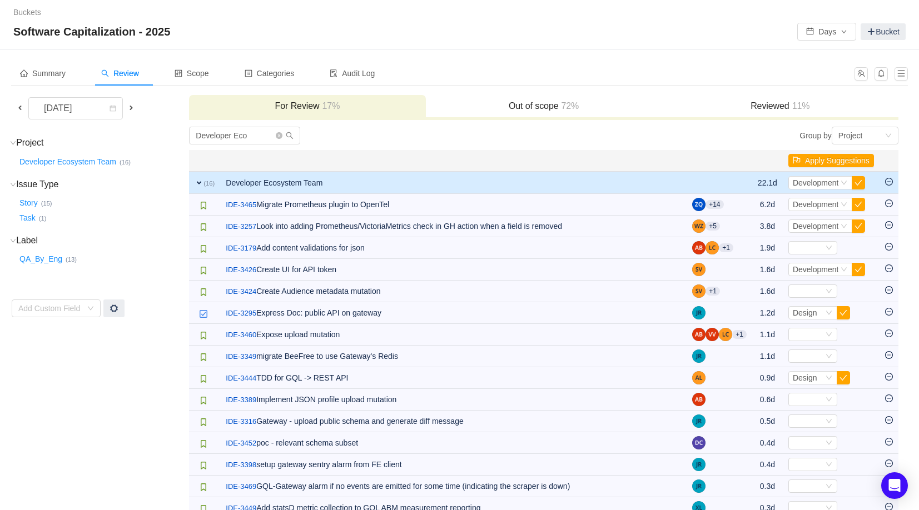
click at [892, 185] on icon "icon: minus-circle" at bounding box center [889, 182] width 8 height 8
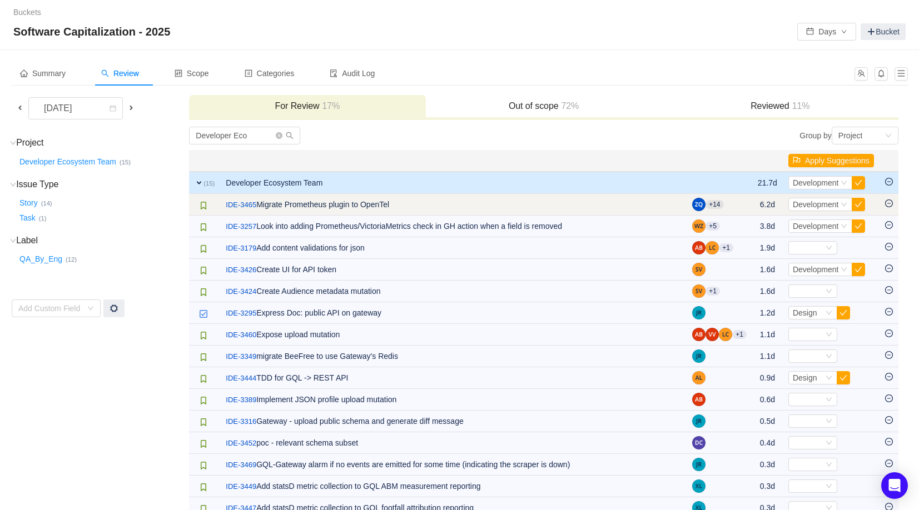
click at [889, 205] on icon "icon: minus-circle" at bounding box center [889, 204] width 8 height 8
